Goal: Information Seeking & Learning: Learn about a topic

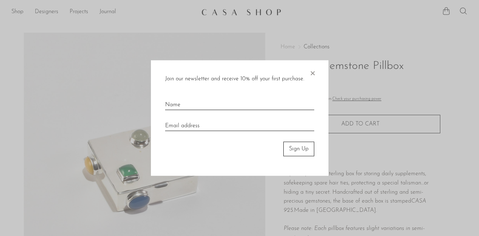
click at [313, 74] on span "×" at bounding box center [312, 71] width 7 height 23
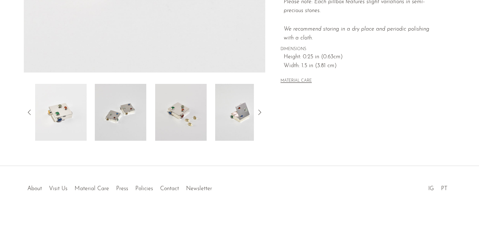
click at [182, 124] on img at bounding box center [181, 112] width 52 height 57
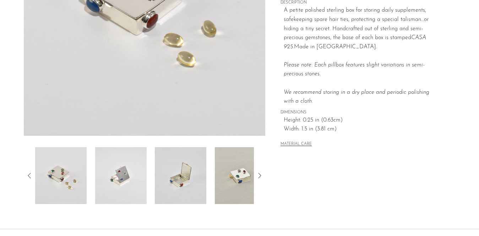
click at [127, 173] on img at bounding box center [121, 175] width 52 height 57
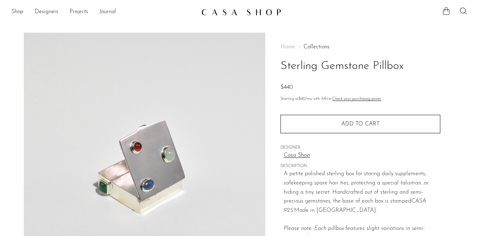
click at [245, 12] on img at bounding box center [242, 12] width 80 height 7
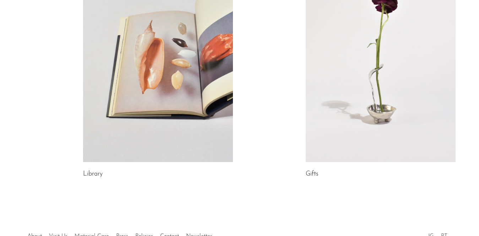
scroll to position [405, 0]
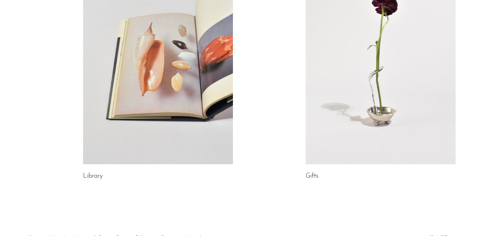
click at [339, 115] on link at bounding box center [381, 59] width 150 height 210
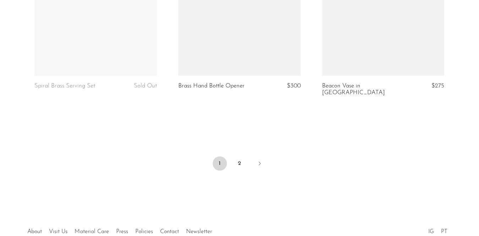
scroll to position [2427, 0]
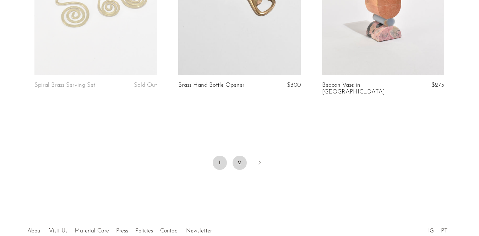
click at [237, 156] on link "2" at bounding box center [240, 163] width 14 height 14
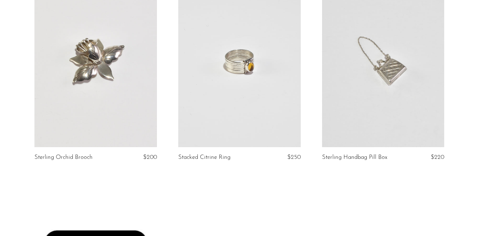
scroll to position [1718, 0]
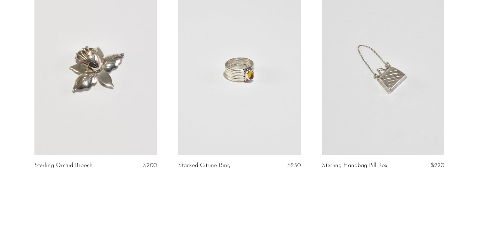
click at [389, 106] on link at bounding box center [383, 70] width 123 height 172
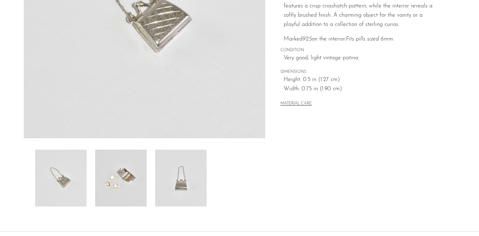
scroll to position [182, 0]
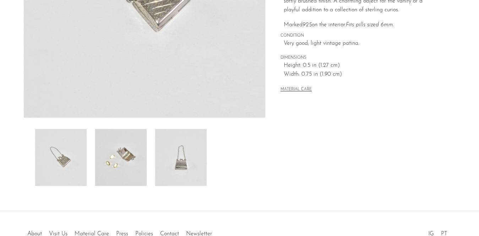
click at [118, 164] on img at bounding box center [121, 157] width 52 height 57
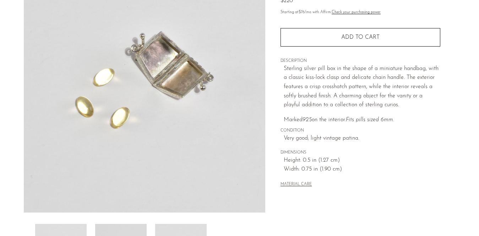
scroll to position [0, 0]
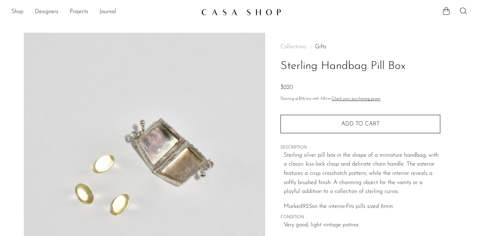
click at [14, 12] on link "Shop" at bounding box center [17, 11] width 12 height 9
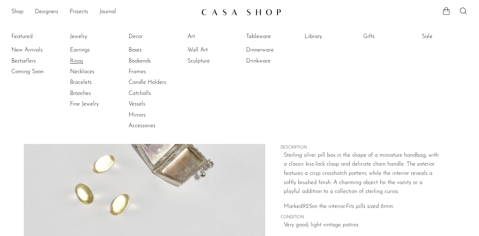
click at [76, 58] on link "Rings" at bounding box center [96, 61] width 53 height 8
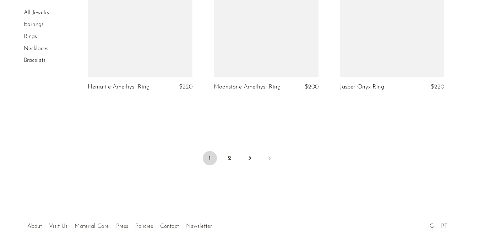
scroll to position [2124, 0]
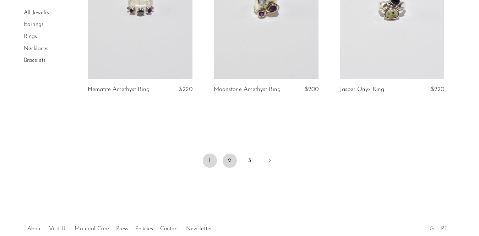
click at [230, 161] on link "2" at bounding box center [230, 161] width 14 height 14
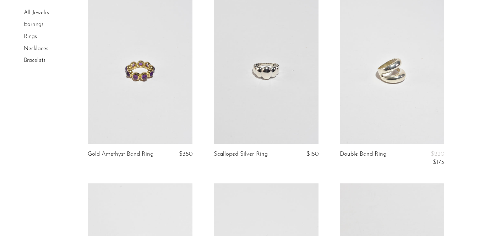
scroll to position [1568, 0]
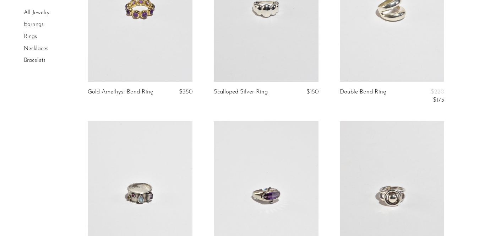
click at [381, 43] on link at bounding box center [392, 8] width 105 height 147
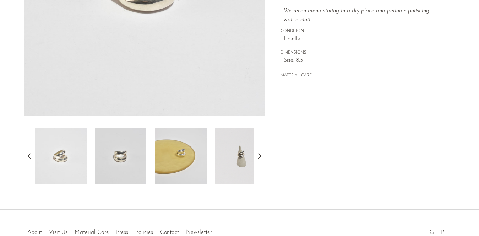
scroll to position [188, 0]
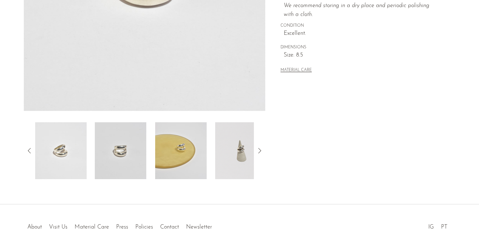
click at [246, 166] on img at bounding box center [241, 150] width 52 height 57
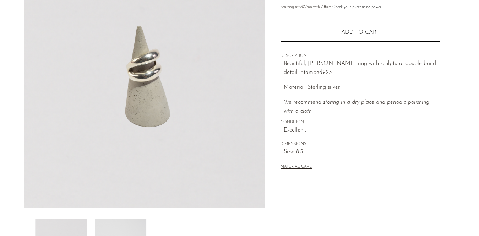
scroll to position [78, 0]
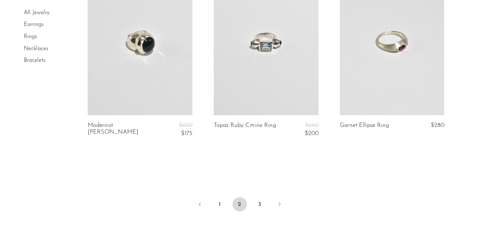
scroll to position [2097, 0]
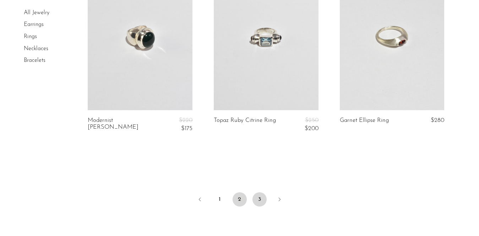
click at [262, 192] on link "3" at bounding box center [260, 199] width 14 height 14
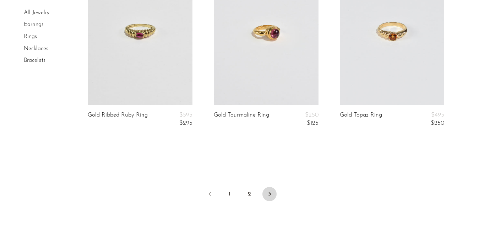
scroll to position [1855, 0]
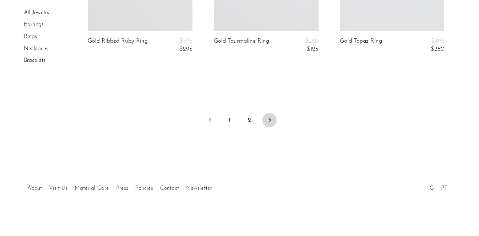
click at [54, 188] on link "Visit Us" at bounding box center [58, 189] width 18 height 6
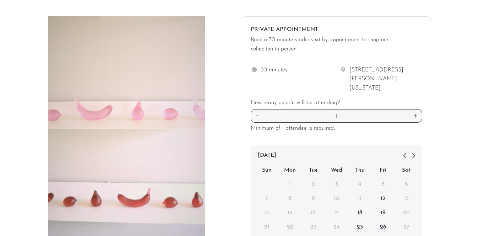
scroll to position [28, 0]
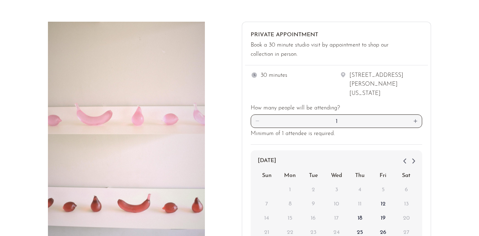
click at [214, 114] on div at bounding box center [224, 172] width 28 height 300
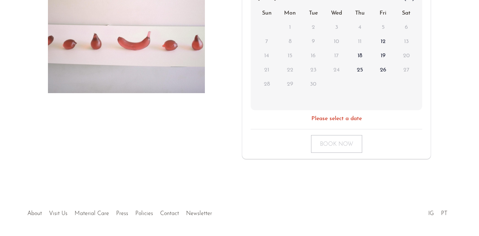
scroll to position [206, 0]
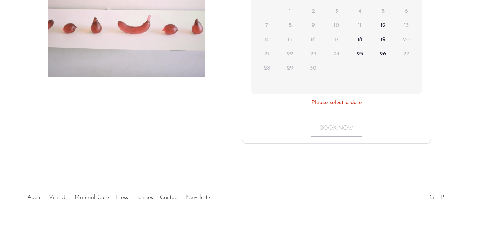
click at [30, 195] on link "About" at bounding box center [34, 198] width 15 height 6
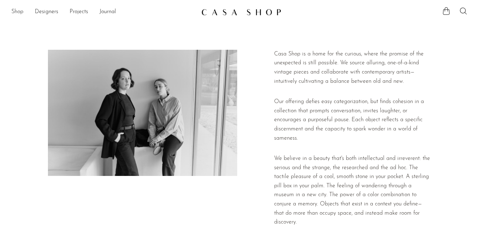
click at [16, 12] on link "Shop" at bounding box center [17, 11] width 12 height 9
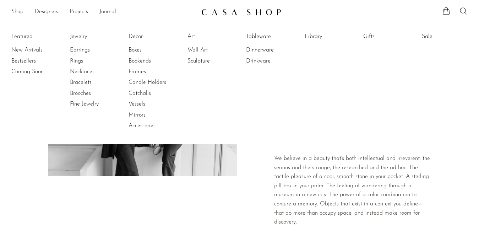
click at [86, 71] on link "Necklaces" at bounding box center [96, 72] width 53 height 8
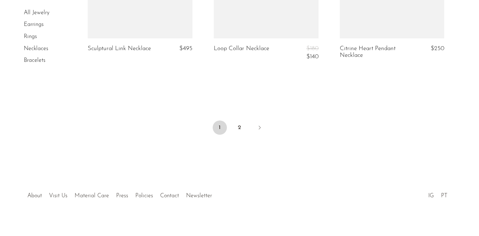
scroll to position [2211, 0]
